Goal: Transaction & Acquisition: Purchase product/service

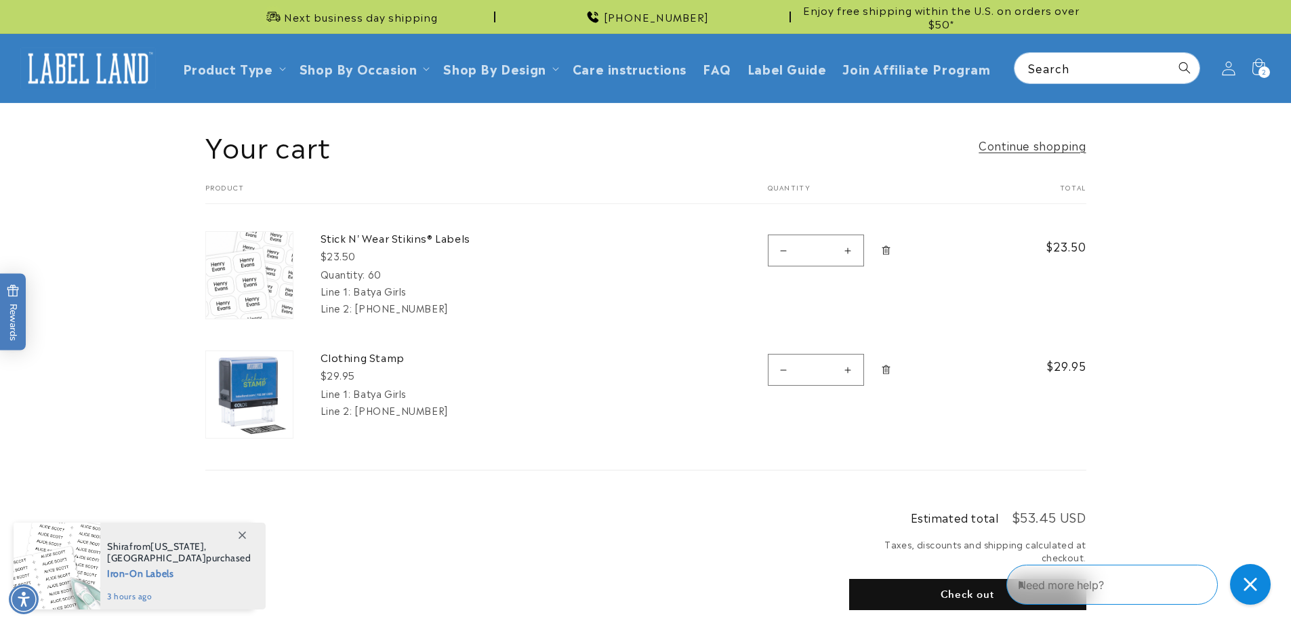
click at [1231, 70] on icon at bounding box center [1228, 68] width 14 height 14
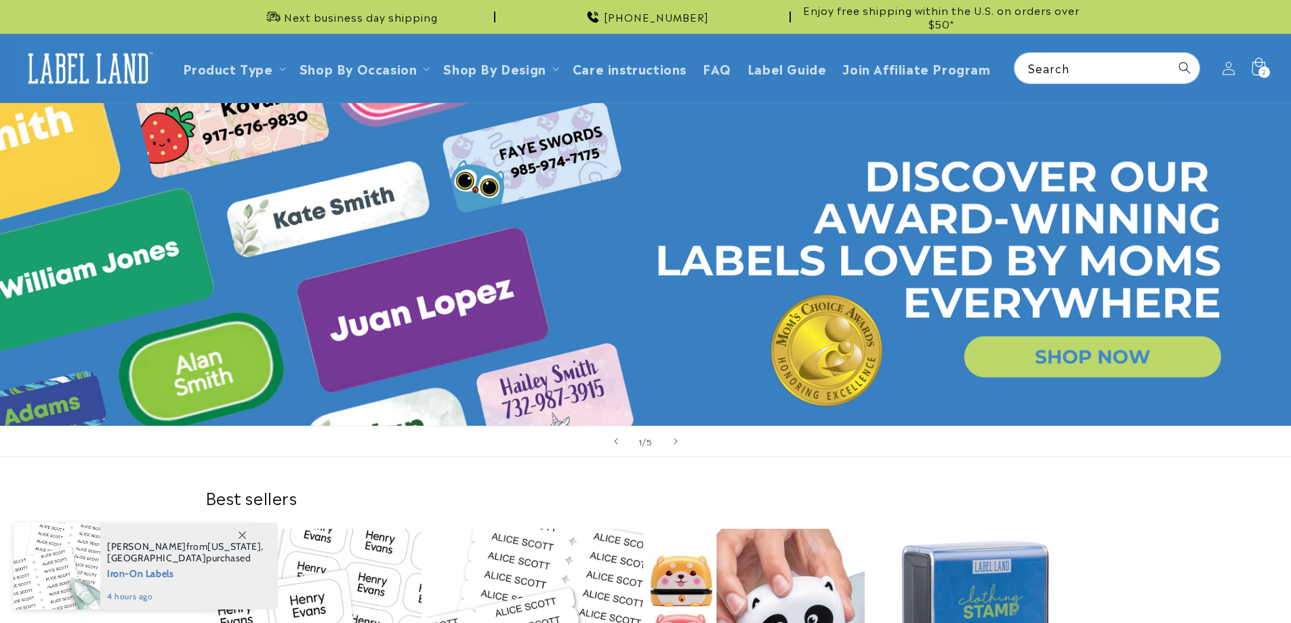
click at [1256, 61] on icon at bounding box center [1258, 68] width 32 height 32
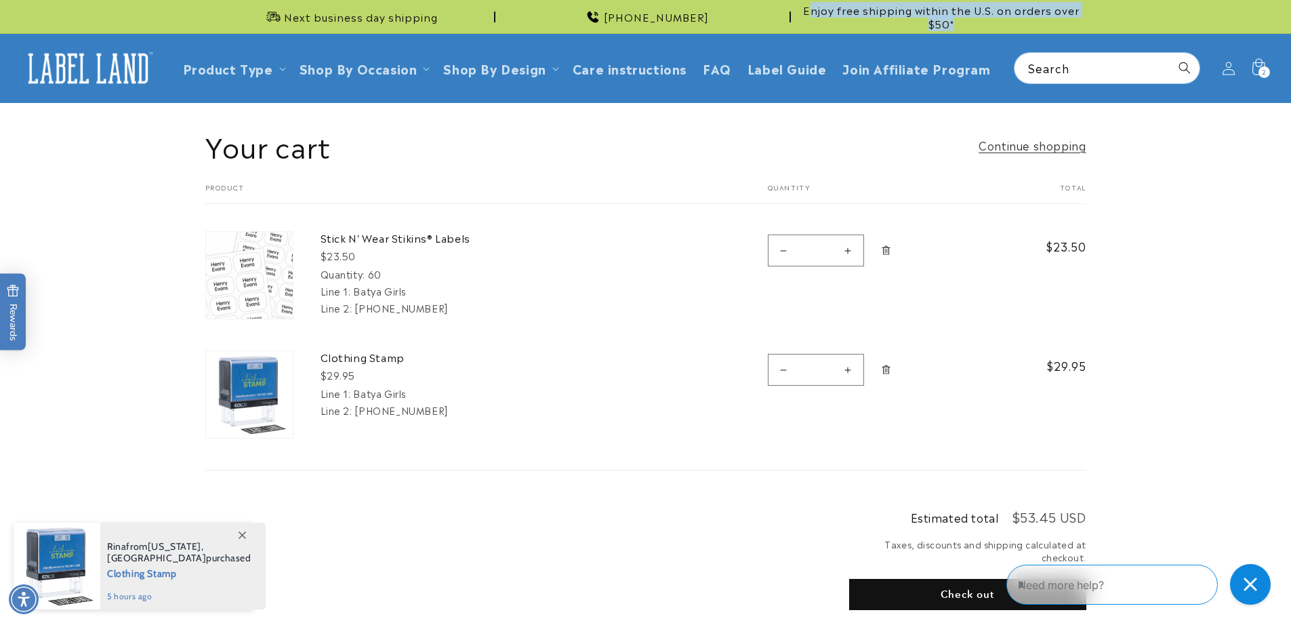
drag, startPoint x: 809, startPoint y: 12, endPoint x: 985, endPoint y: 28, distance: 176.2
click at [985, 28] on span "Enjoy free shipping within the U.S. on orders over $50*" at bounding box center [941, 16] width 290 height 26
